Goal: Communication & Community: Answer question/provide support

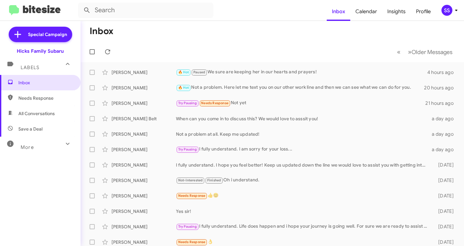
click at [40, 127] on span "Save a Deal" at bounding box center [30, 129] width 24 height 6
type input "in:not-interested"
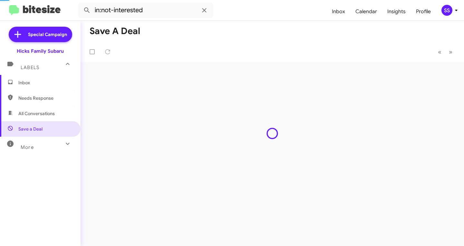
click at [36, 83] on span "Inbox" at bounding box center [45, 83] width 55 height 6
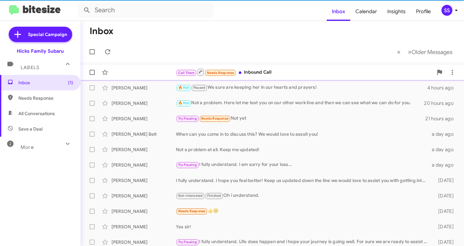
click at [293, 74] on div "Call Them Needs Response Inbound Call" at bounding box center [304, 72] width 257 height 8
